Goal: Task Accomplishment & Management: Use online tool/utility

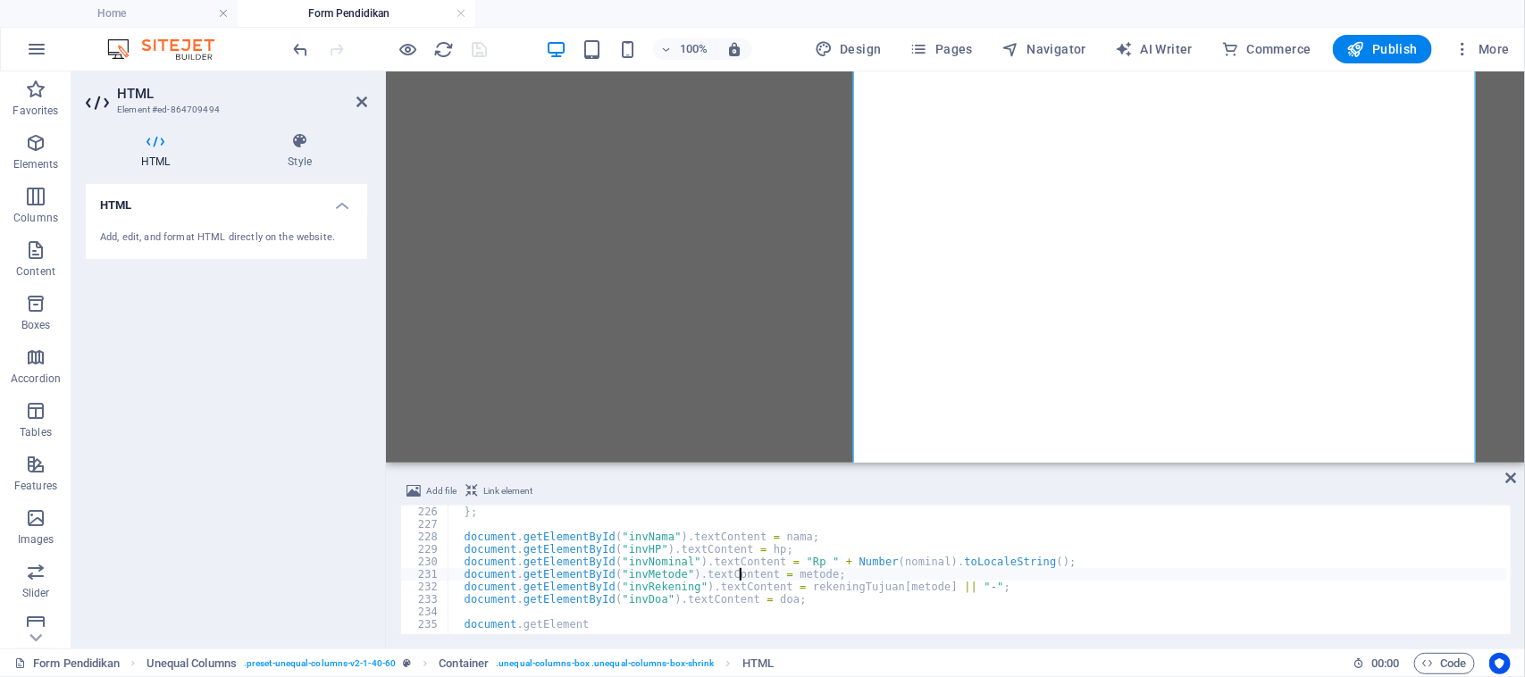
select select "Pria"
select select "Transfer BSI"
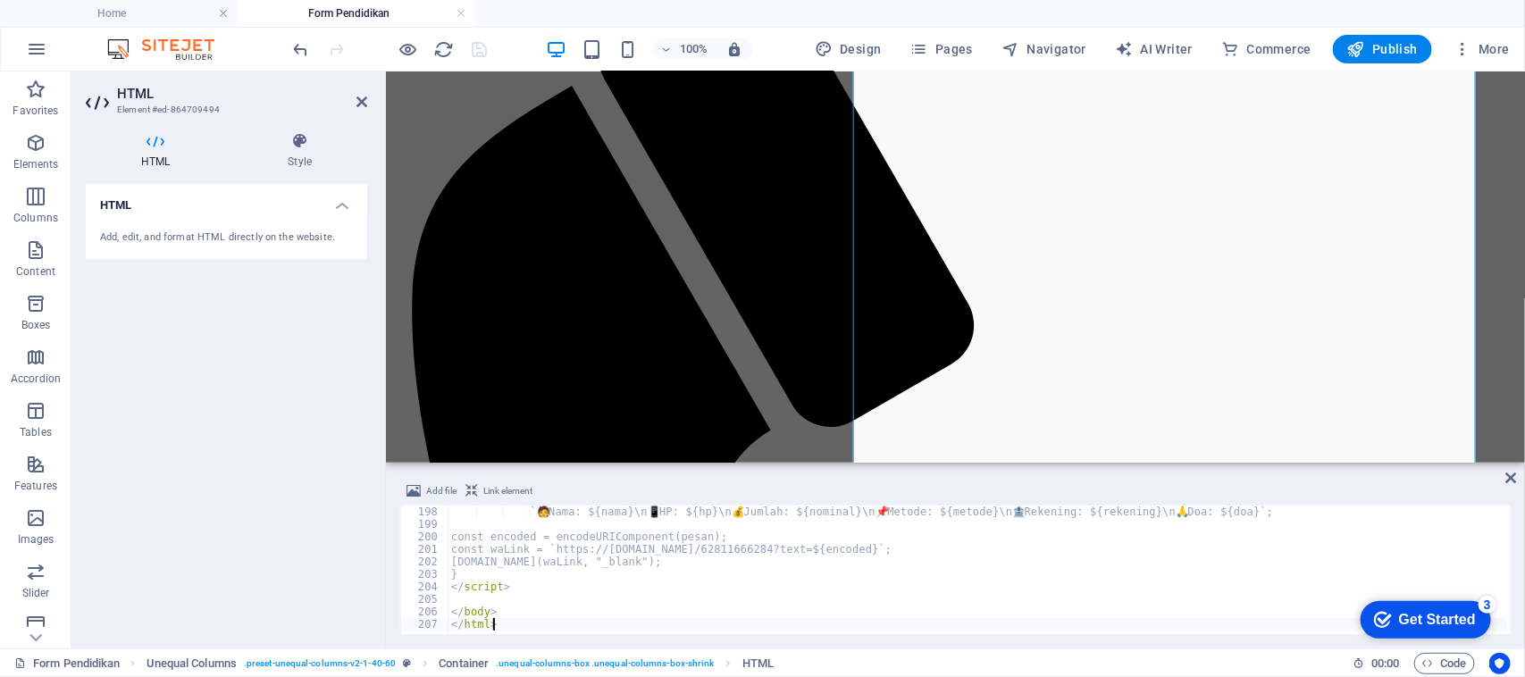
scroll to position [2463, 0]
click at [1213, 531] on div "` 🧑 Nama: ${ nama } \n 📱 HP: ${ hp } \n 💰 Jumlah: ${ nominal } \n 📌 Metode: ${ …" at bounding box center [999, 581] width 1102 height 150
type textarea "const encoded = encodeURIComponent(pesan);"
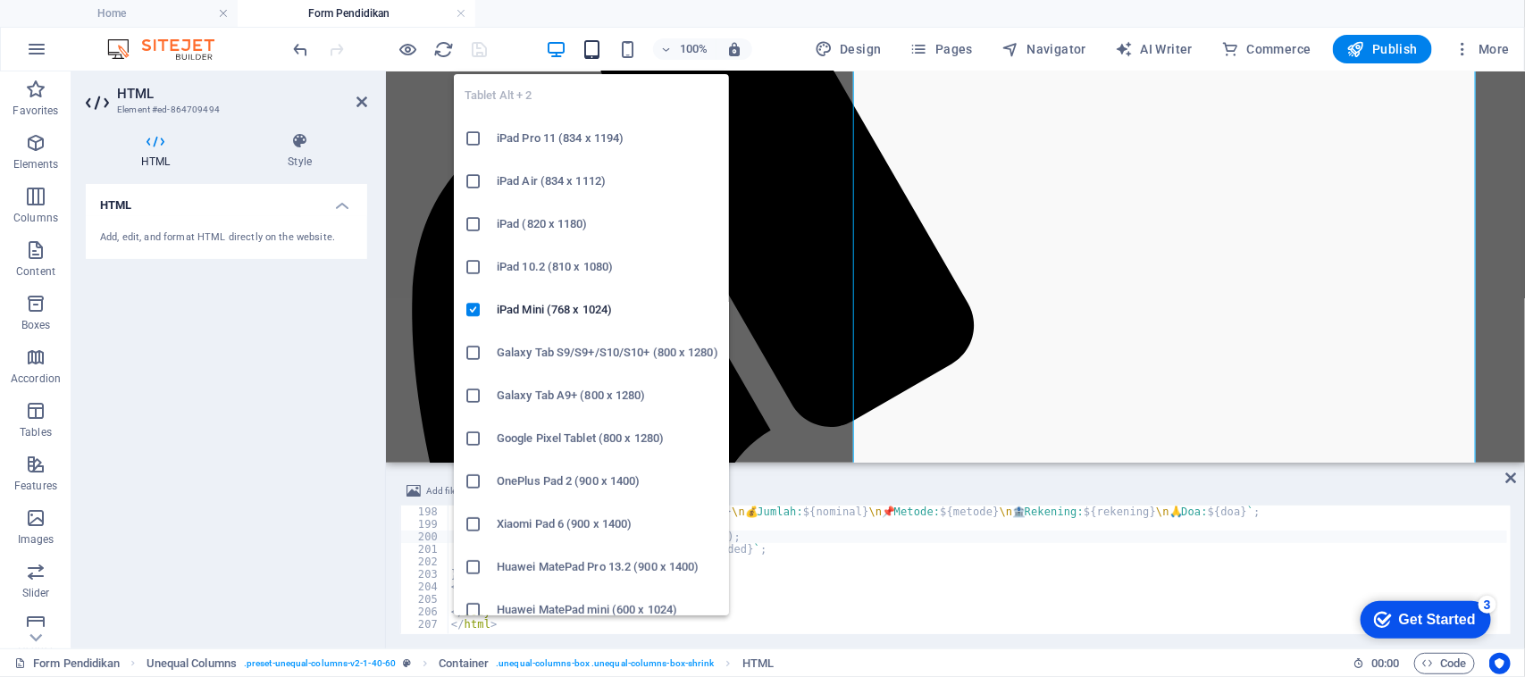
click at [590, 49] on icon "button" at bounding box center [592, 49] width 21 height 21
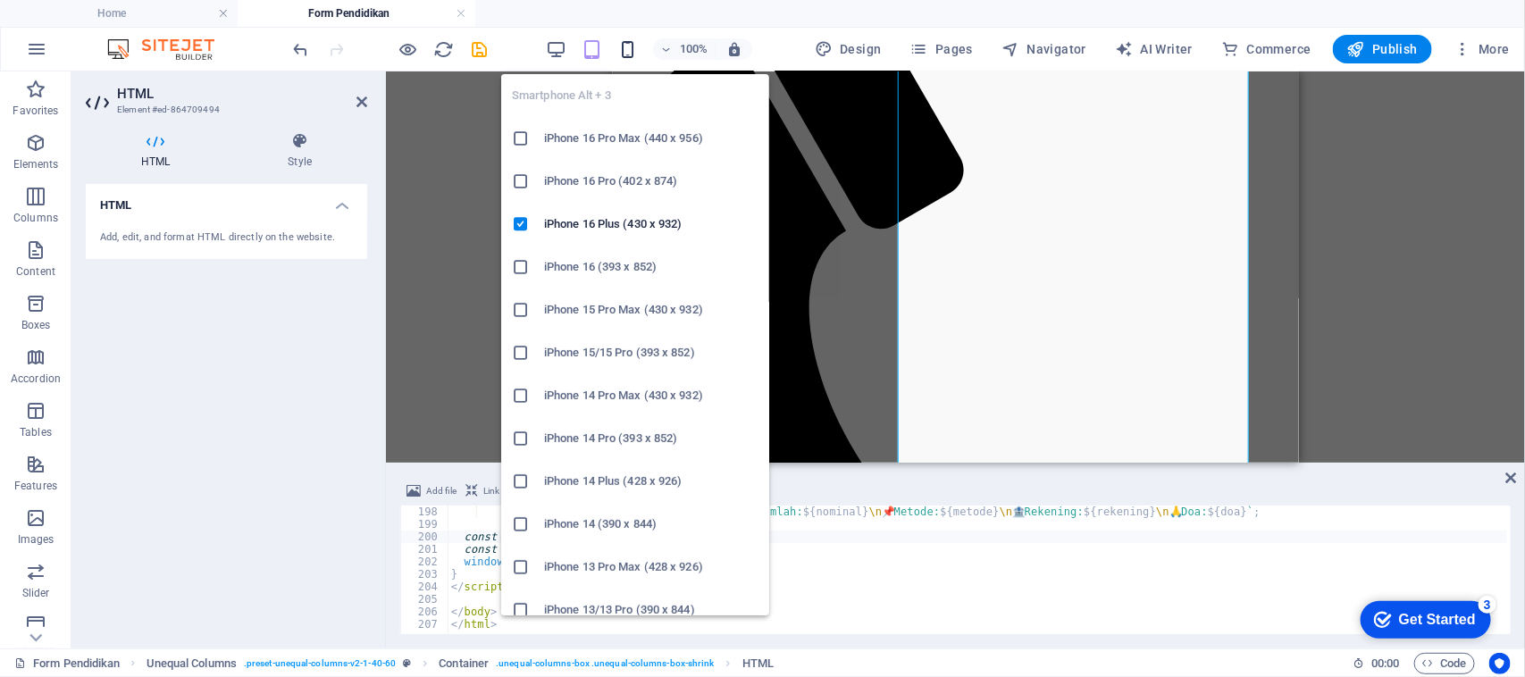
click at [638, 46] on icon "button" at bounding box center [627, 49] width 21 height 21
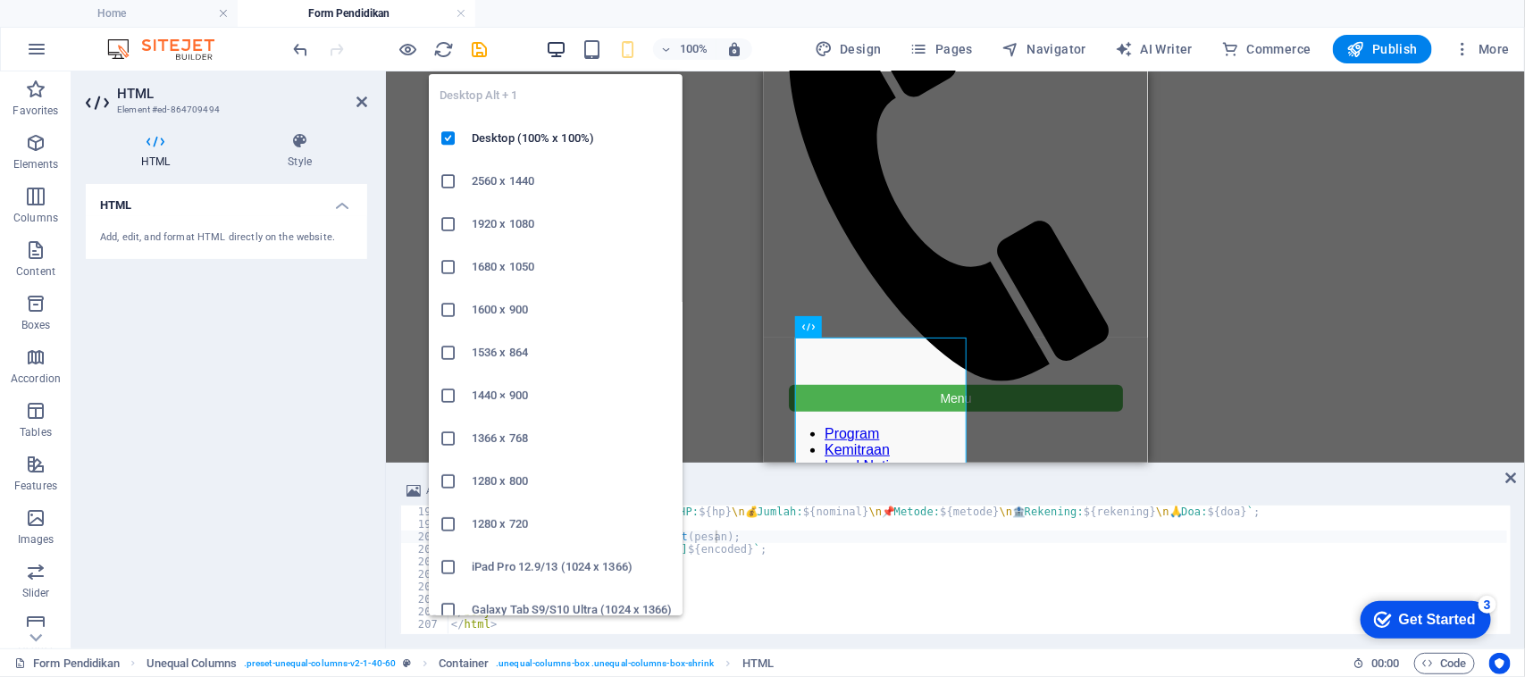
click at [560, 46] on icon "button" at bounding box center [556, 49] width 21 height 21
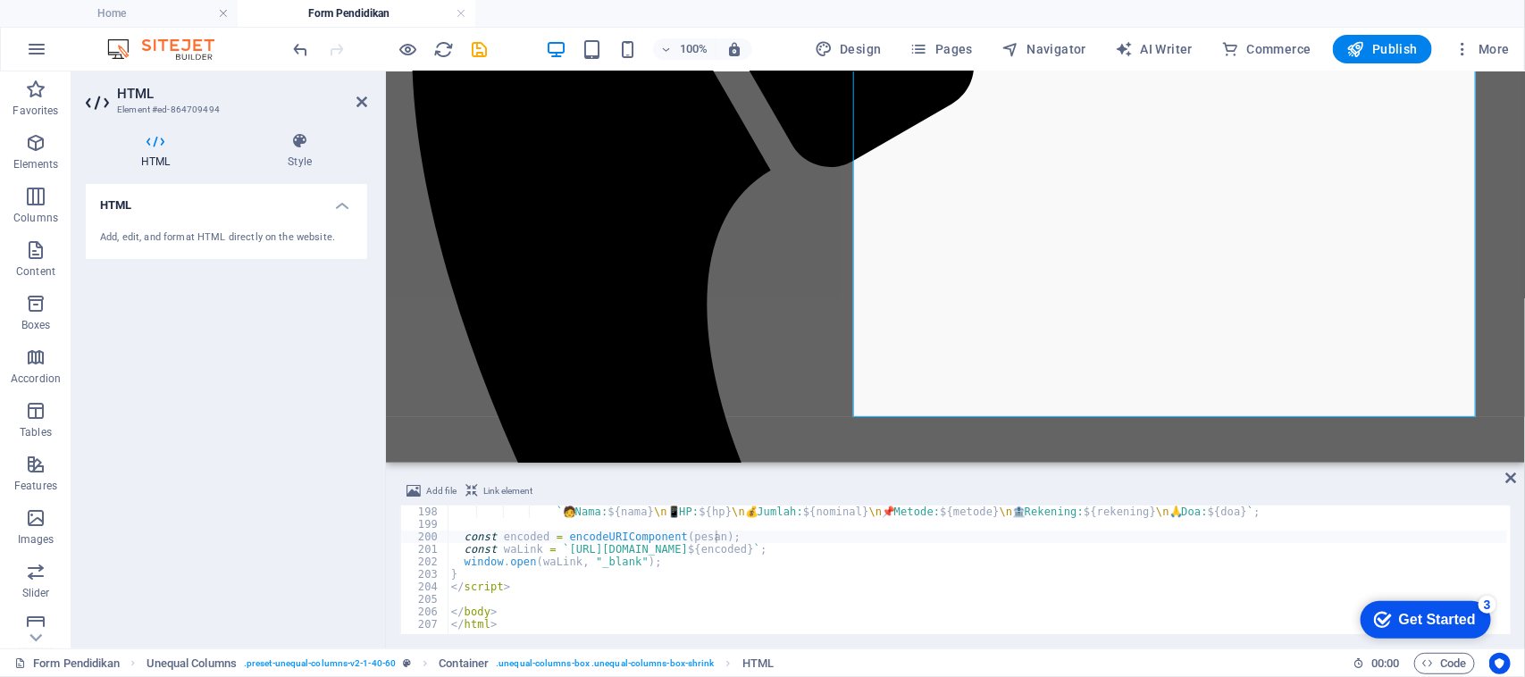
scroll to position [402, 0]
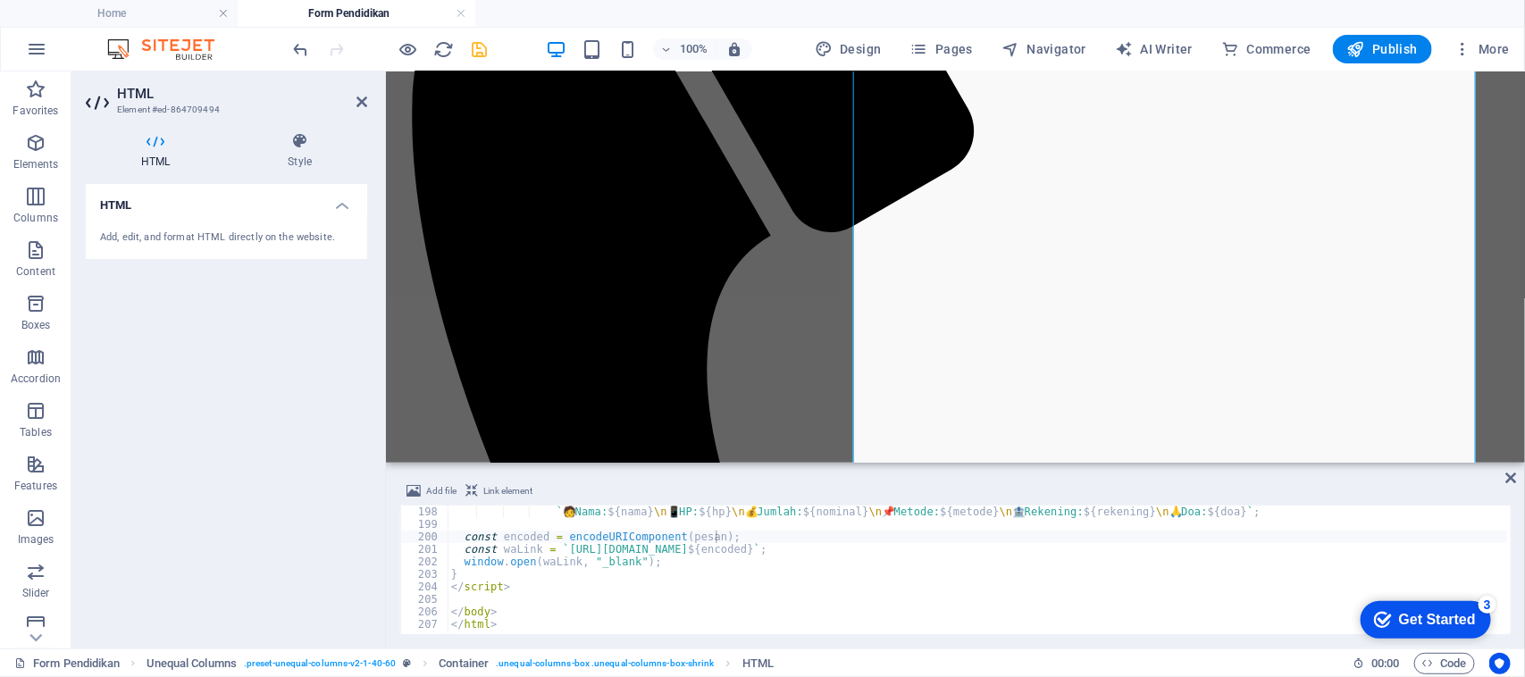
click at [481, 43] on icon "save" at bounding box center [480, 49] width 21 height 21
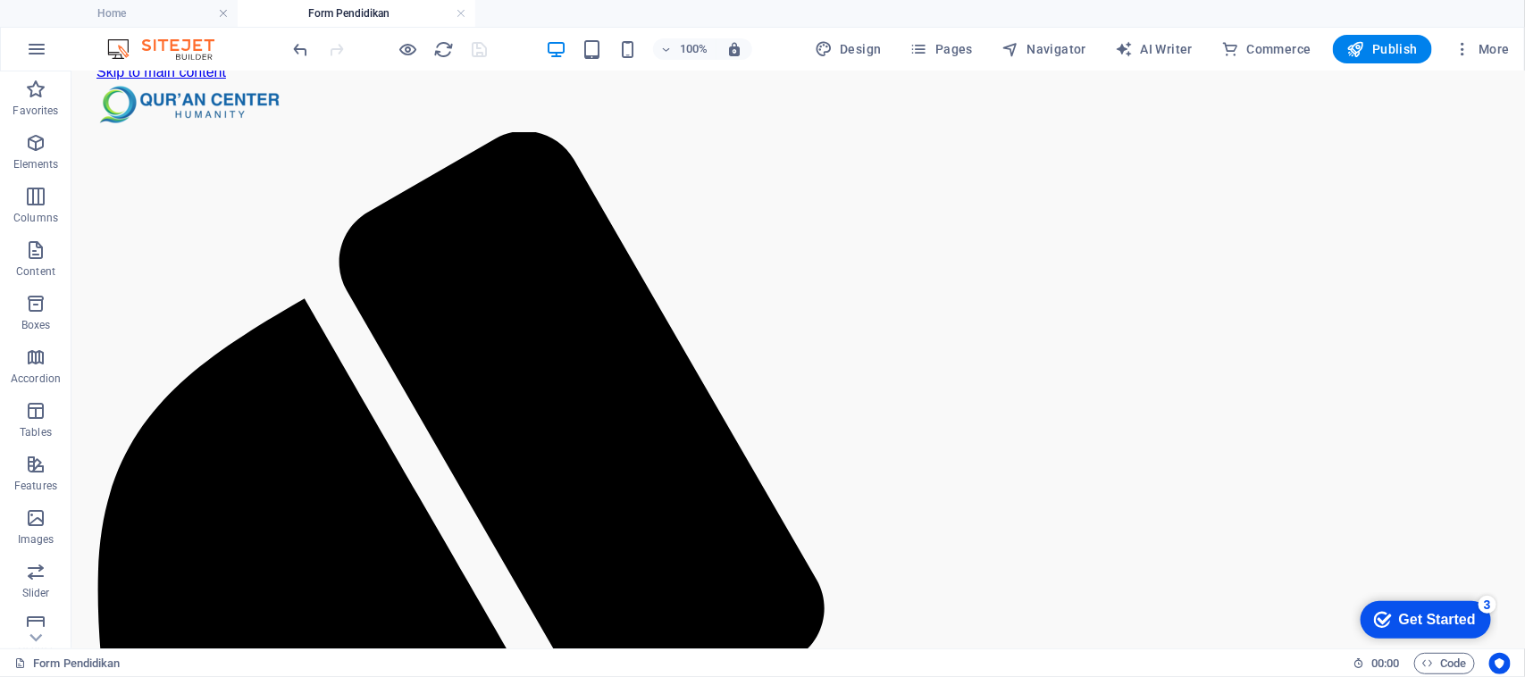
scroll to position [198, 0]
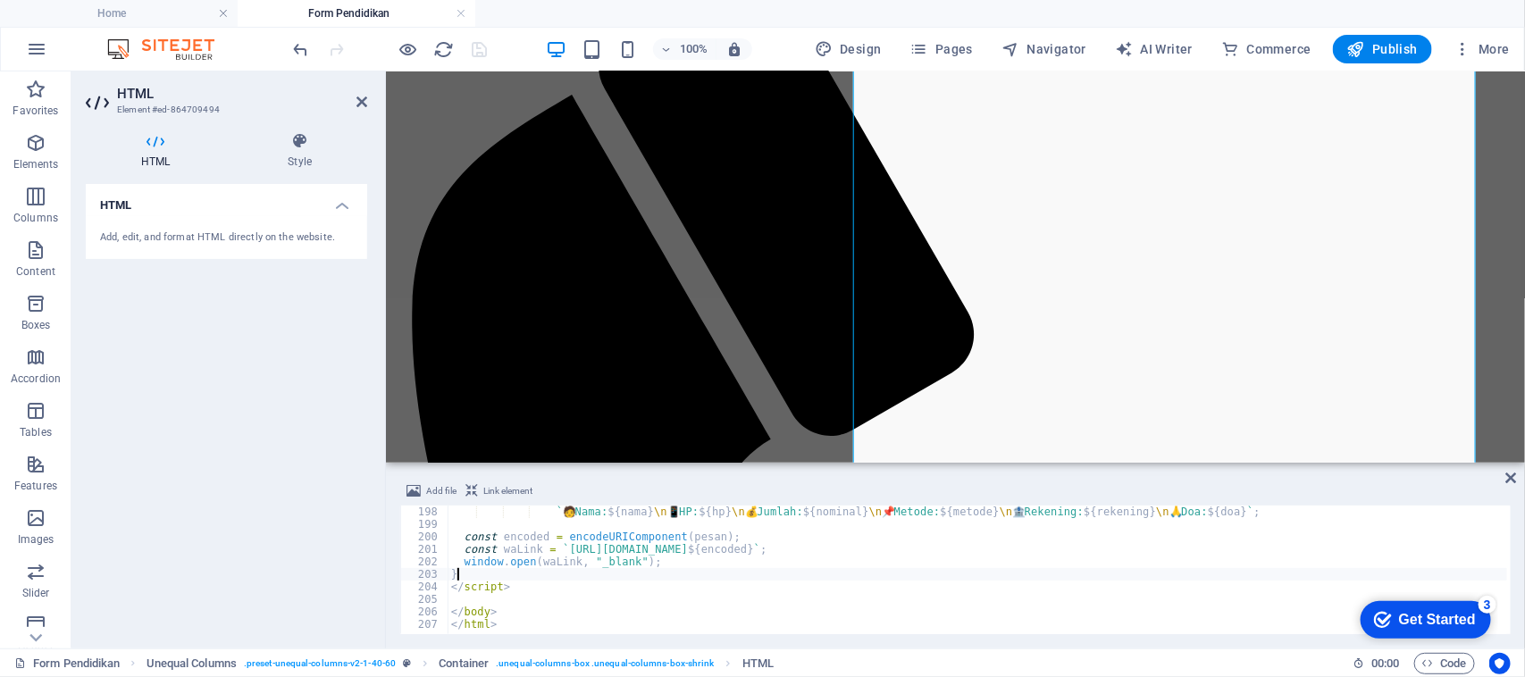
click at [663, 570] on div "` 🧑 Nama: ${ nama } \n 📱 HP: ${ hp } \n 💰 Jumlah: ${ nominal } \n 📌 Metode: ${ …" at bounding box center [999, 581] width 1102 height 150
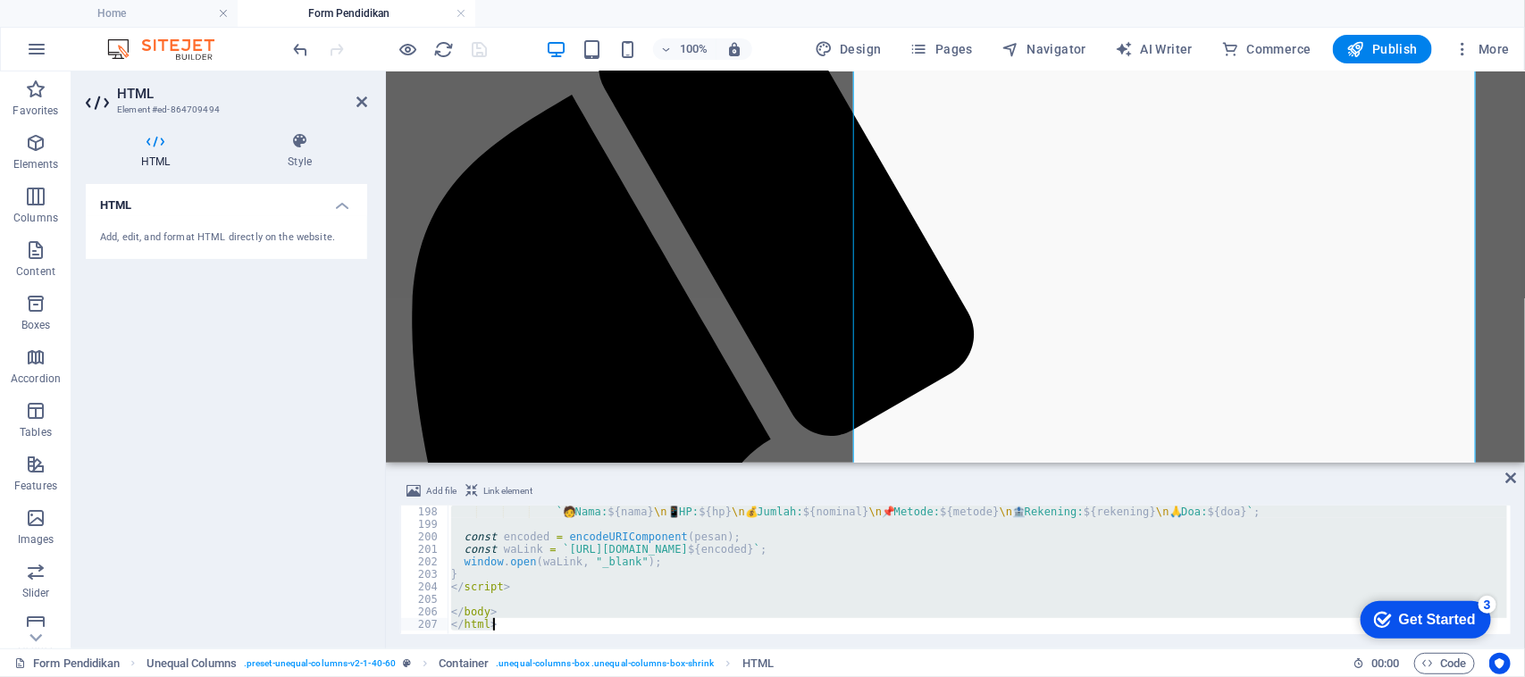
click at [800, 583] on div "` 🧑 Nama: ${ nama } \n 📱 HP: ${ hp } \n 💰 Jumlah: ${ nominal } \n 📌 Metode: ${ …" at bounding box center [977, 570] width 1059 height 129
click at [751, 534] on div "` 🧑 Nama: ${ nama } \n 📱 HP: ${ hp } \n 💰 Jumlah: ${ nominal } \n 📌 Metode: ${ …" at bounding box center [977, 570] width 1059 height 129
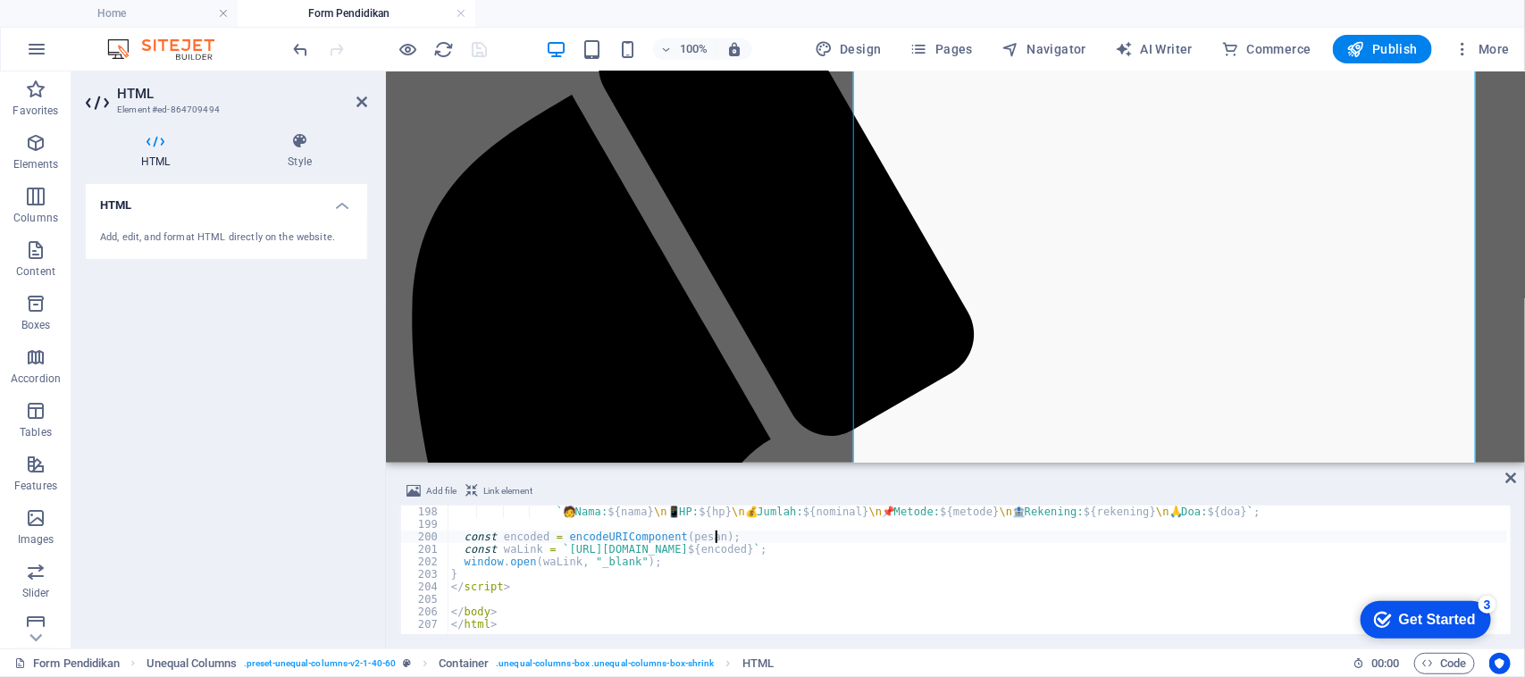
type textarea "</body> </html>"
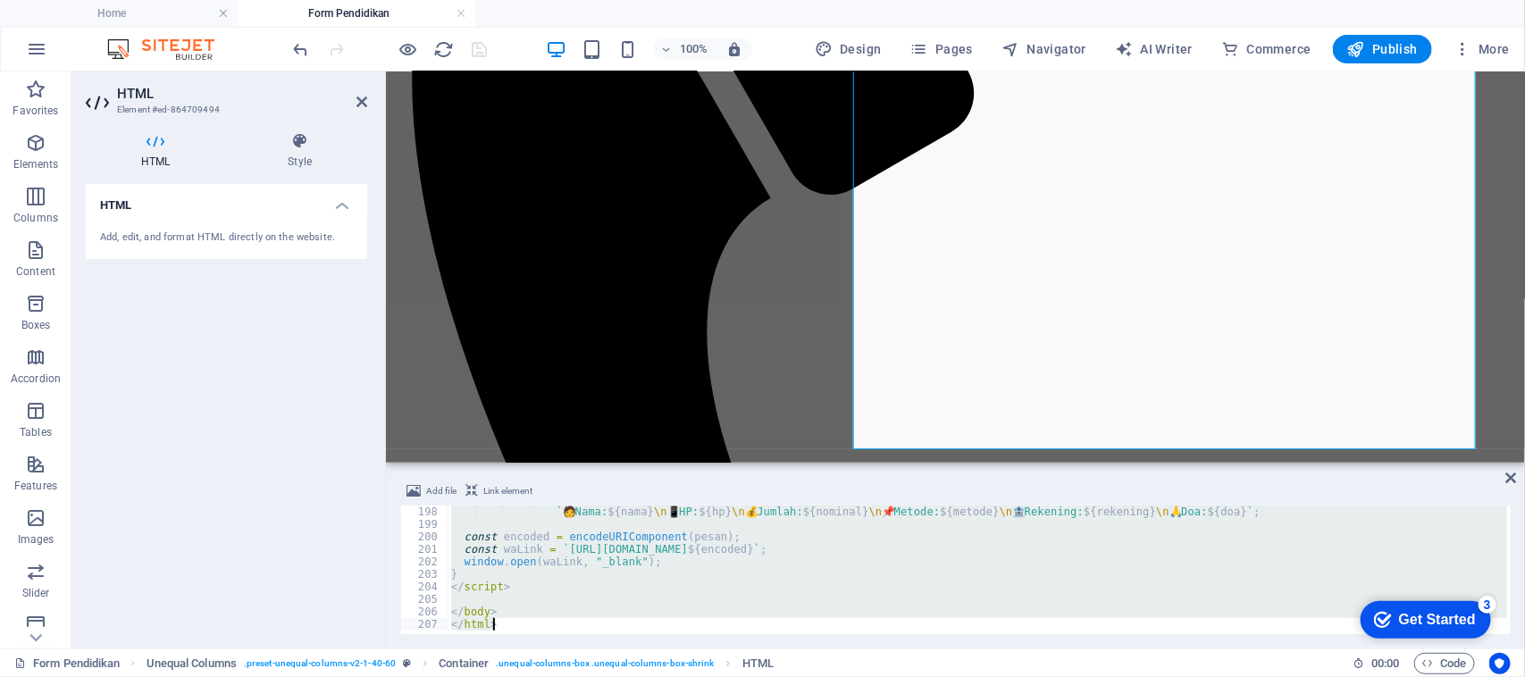
scroll to position [435, 0]
click at [1391, 41] on span "Publish" at bounding box center [1382, 49] width 71 height 18
